Goal: Find specific page/section

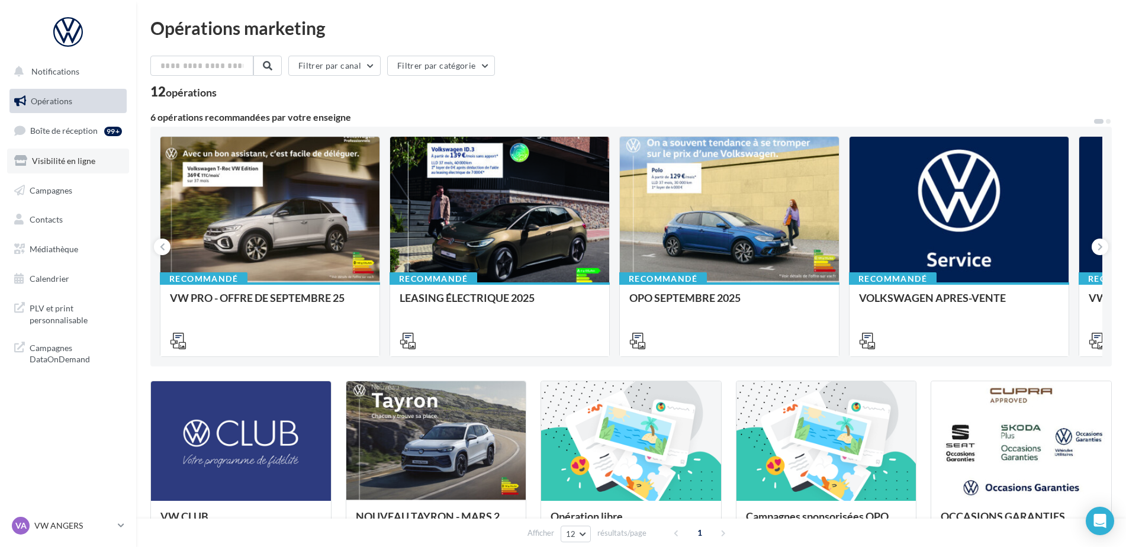
click at [54, 160] on span "Visibilité en ligne" at bounding box center [63, 161] width 63 height 10
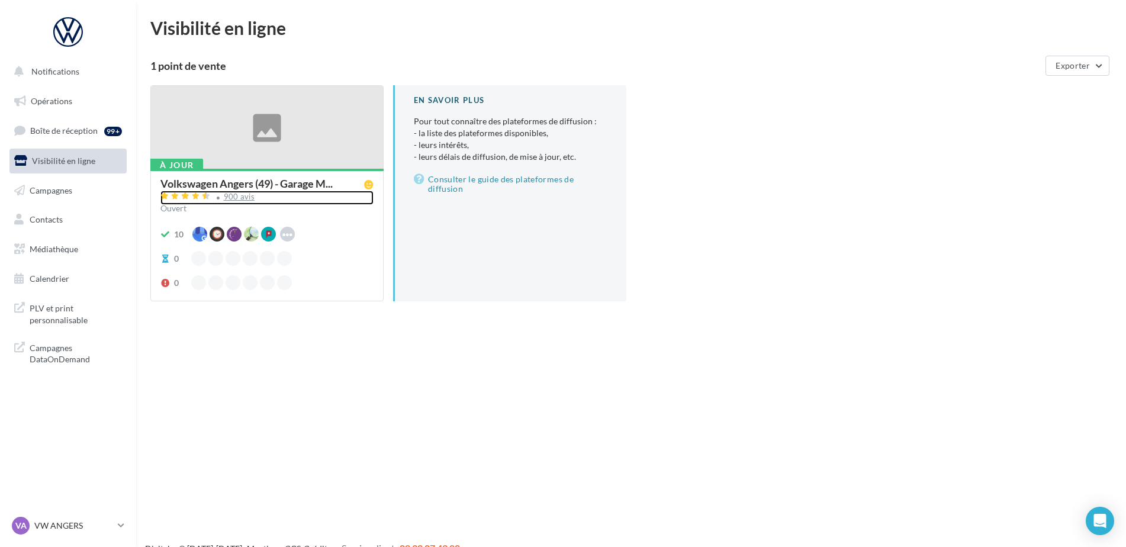
click at [233, 200] on div "900 avis" at bounding box center [239, 197] width 31 height 8
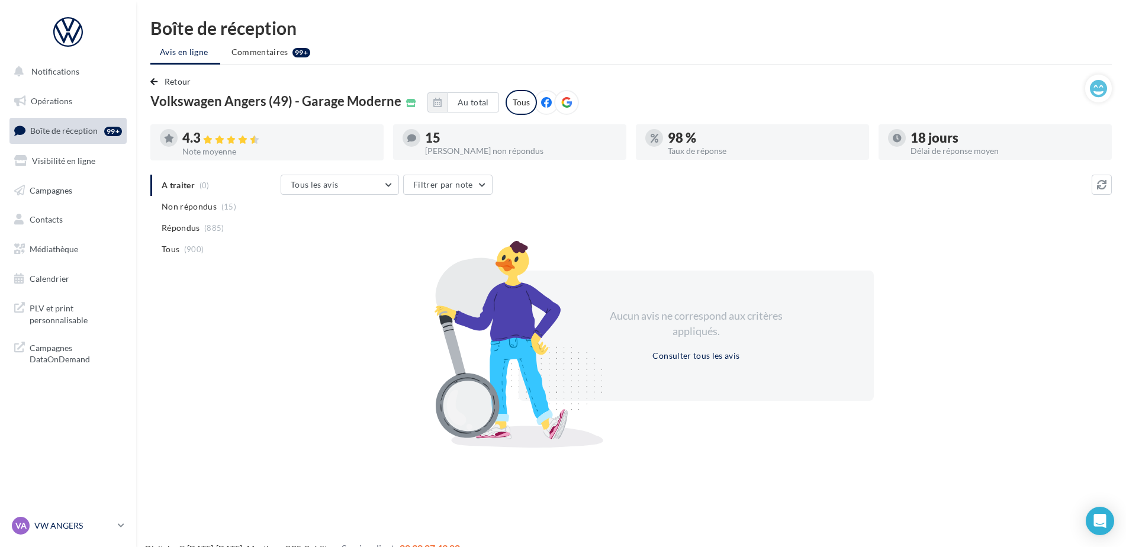
click at [40, 532] on div "VA VW ANGERS vw-ang-tar" at bounding box center [62, 526] width 101 height 18
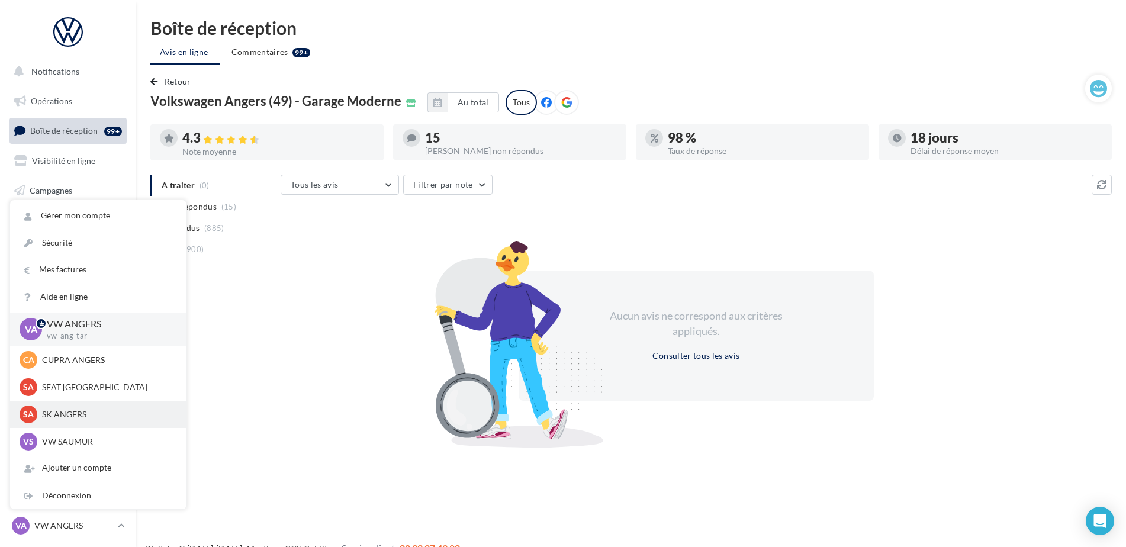
scroll to position [110, 0]
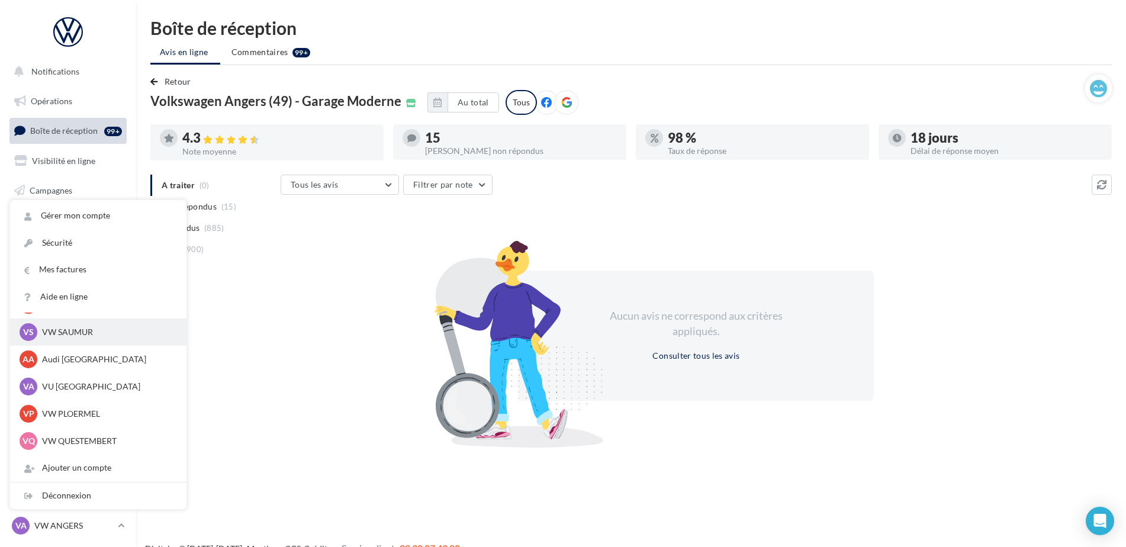
click at [82, 333] on p "VW SAUMUR" at bounding box center [107, 332] width 130 height 12
